Goal: Transaction & Acquisition: Subscribe to service/newsletter

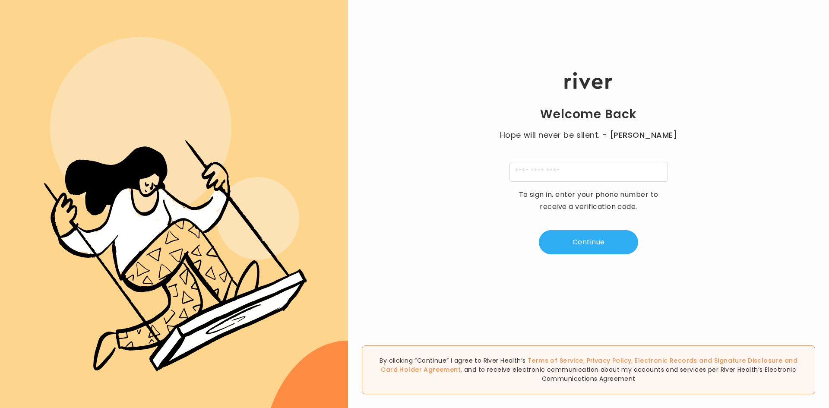
click at [312, 19] on div ".cls-4{fill-rule:evenodd}" at bounding box center [174, 204] width 348 height 408
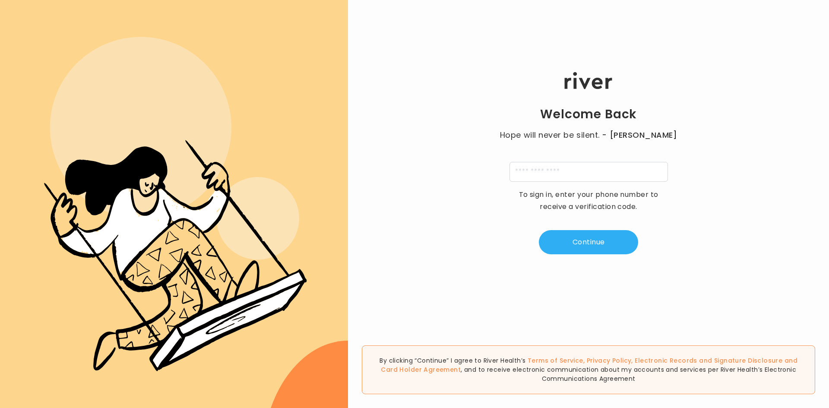
click at [312, 19] on div ".cls-4{fill-rule:evenodd}" at bounding box center [174, 204] width 348 height 408
